Goal: Transaction & Acquisition: Subscribe to service/newsletter

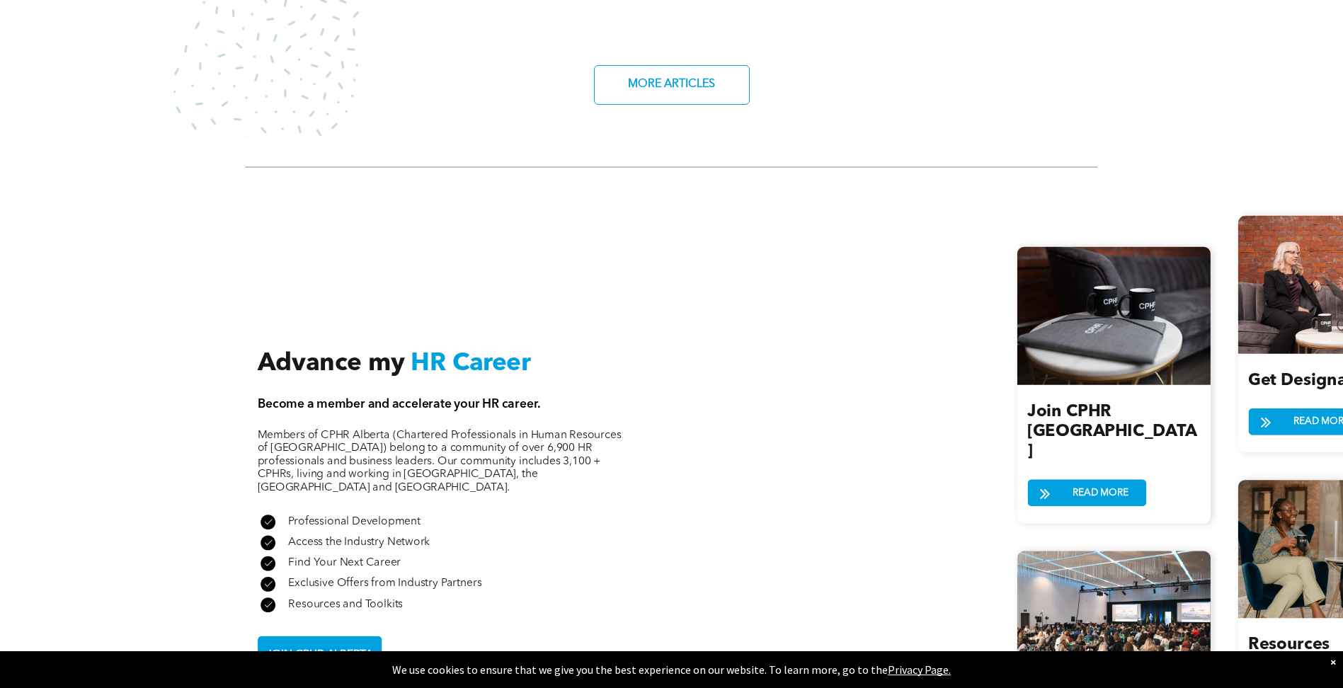
scroll to position [1487, 0]
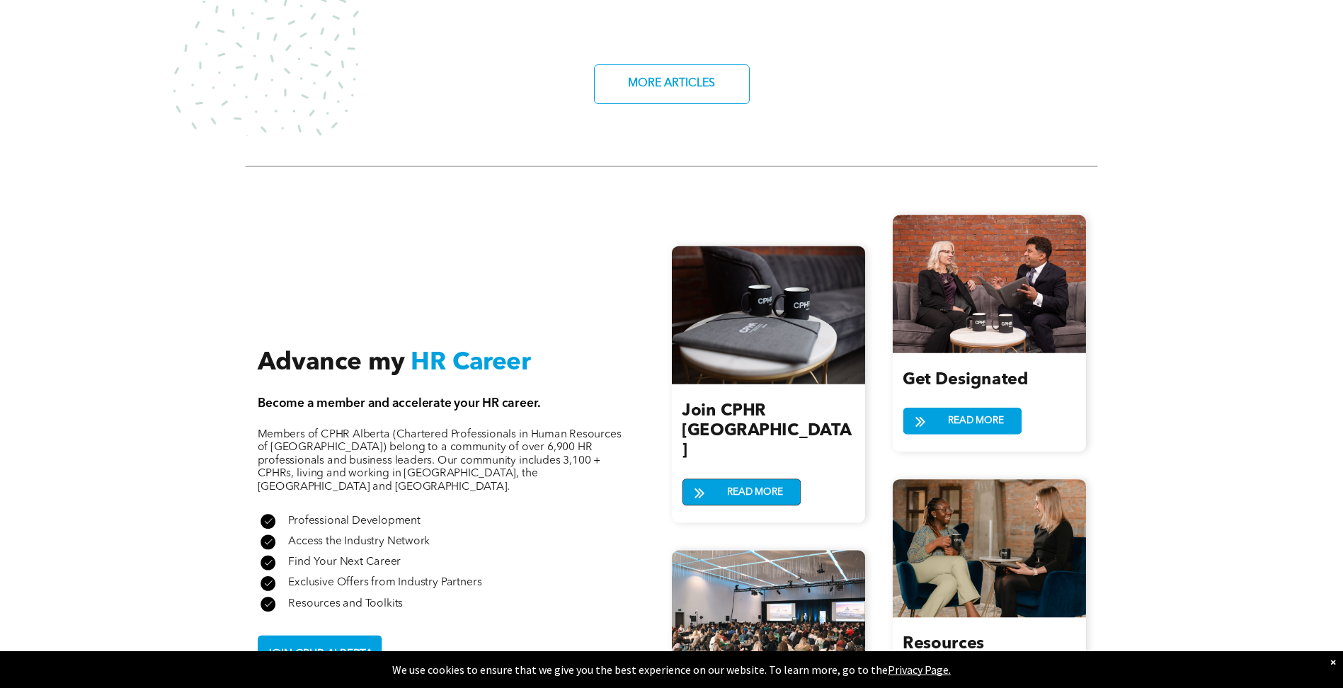
click at [739, 479] on span "READ MORE" at bounding box center [755, 491] width 65 height 25
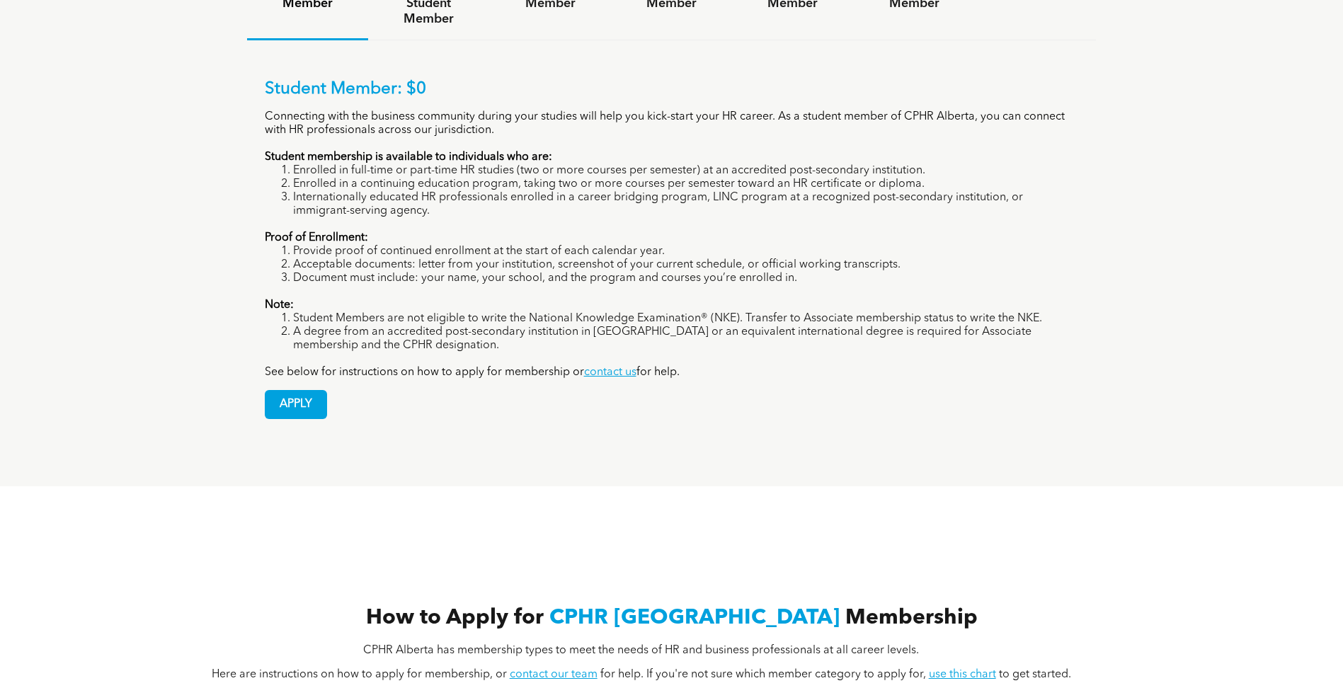
scroll to position [1275, 0]
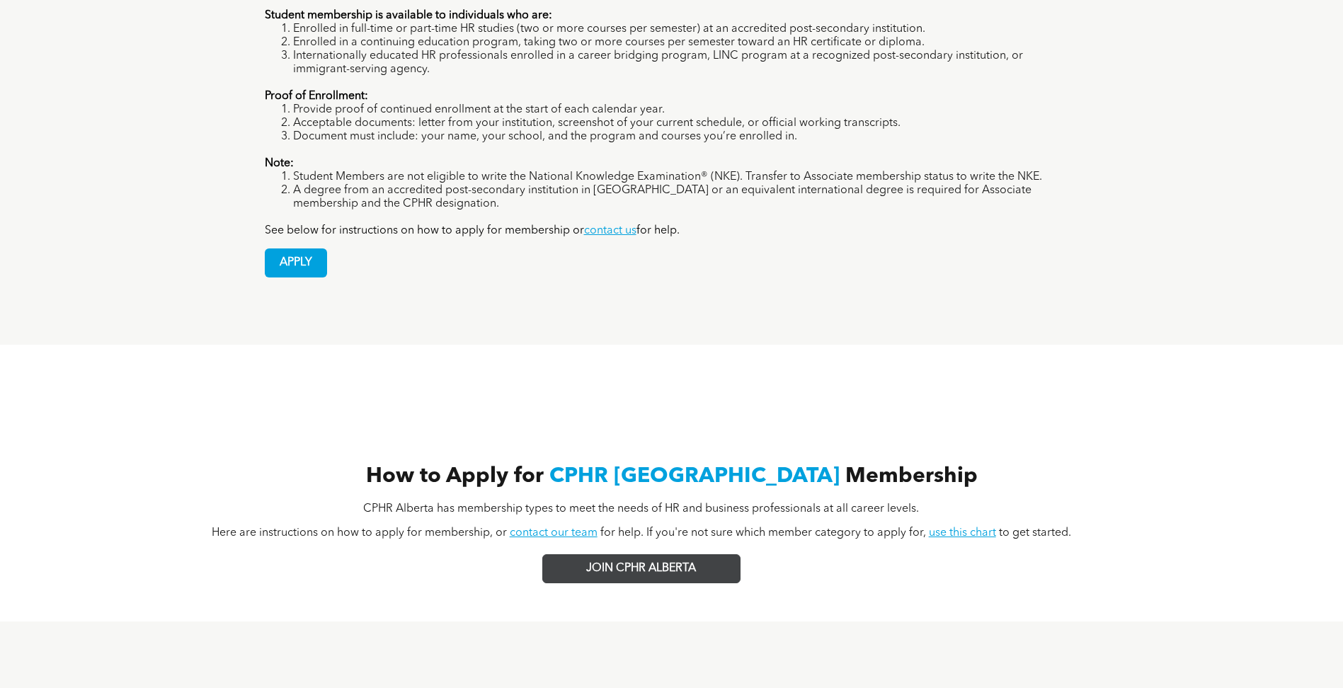
click at [647, 562] on span "JOIN CPHR ALBERTA" at bounding box center [641, 568] width 110 height 13
